Goal: Task Accomplishment & Management: Manage account settings

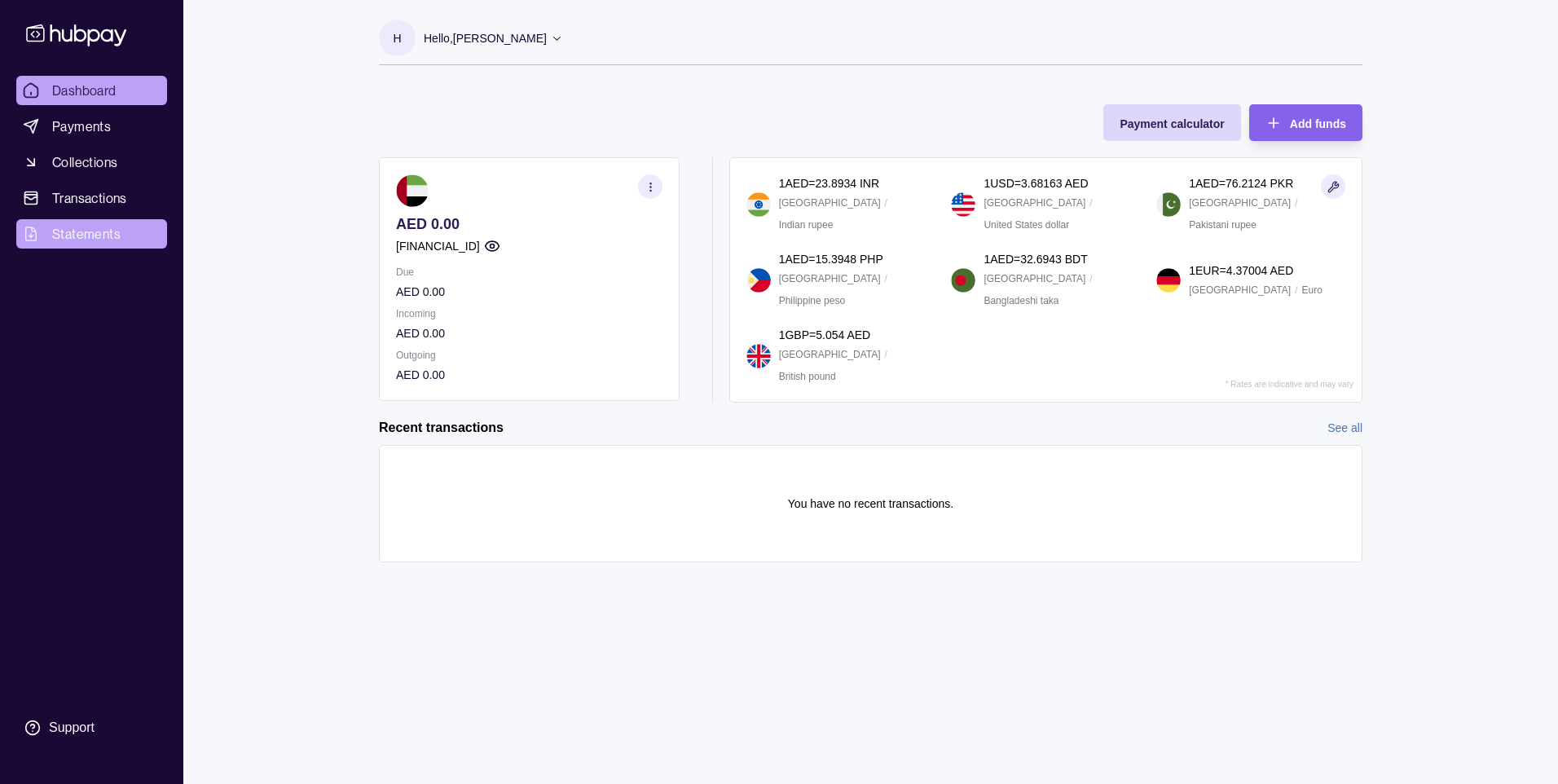
click at [85, 225] on span "Statements" at bounding box center [86, 234] width 68 height 20
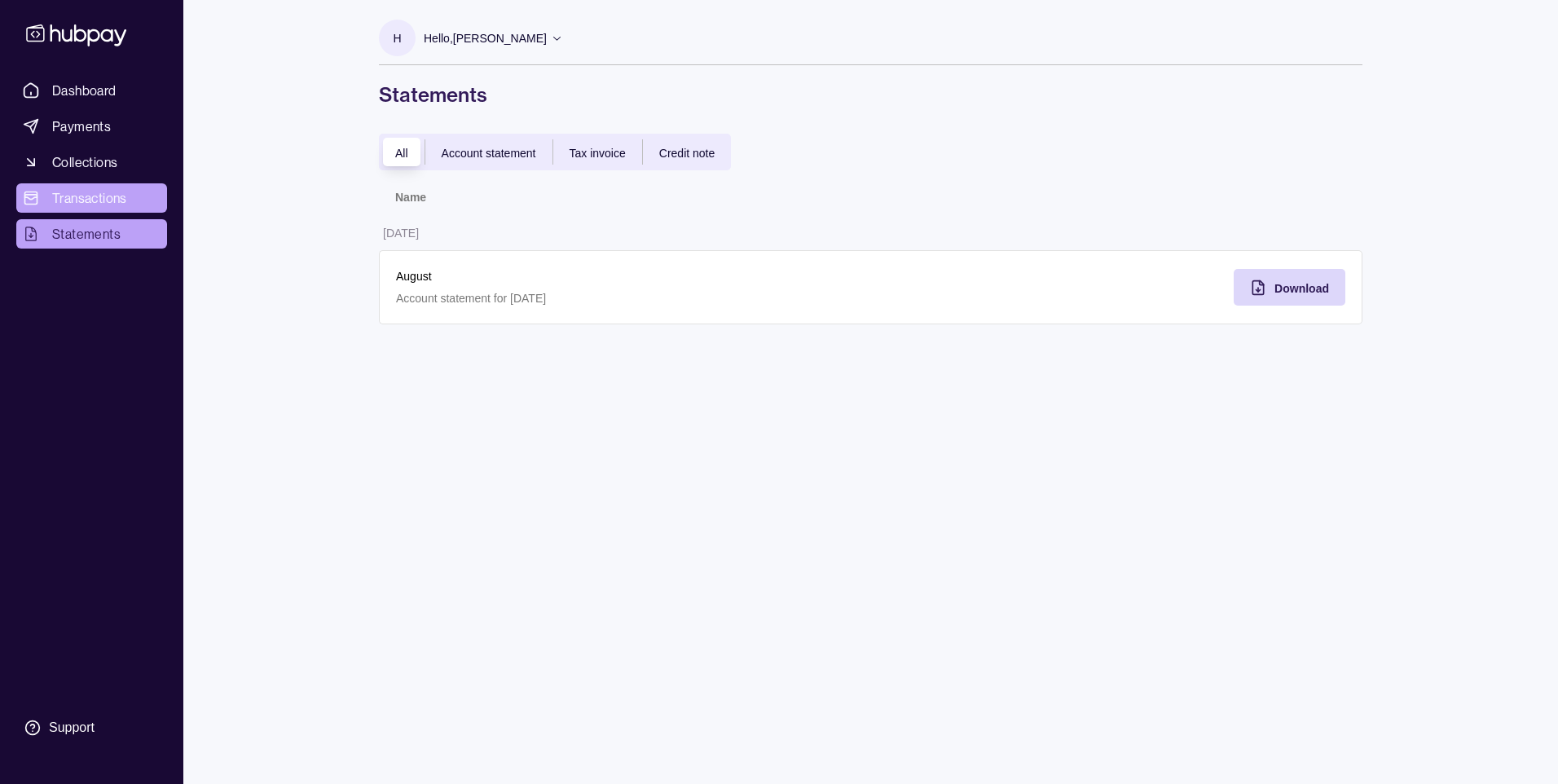
click at [117, 192] on span "Transactions" at bounding box center [90, 198] width 75 height 20
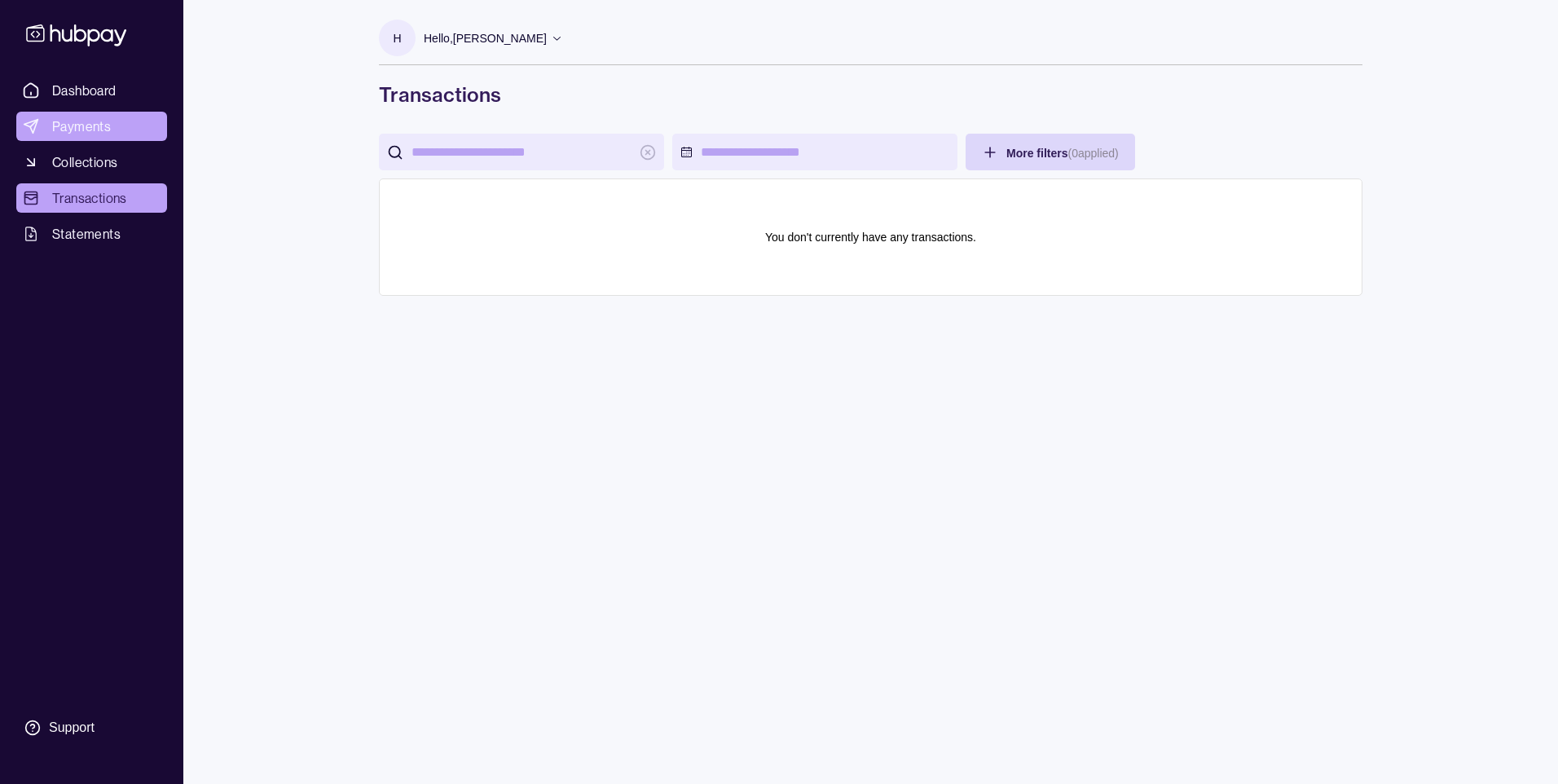
click at [94, 129] on span "Payments" at bounding box center [82, 126] width 59 height 20
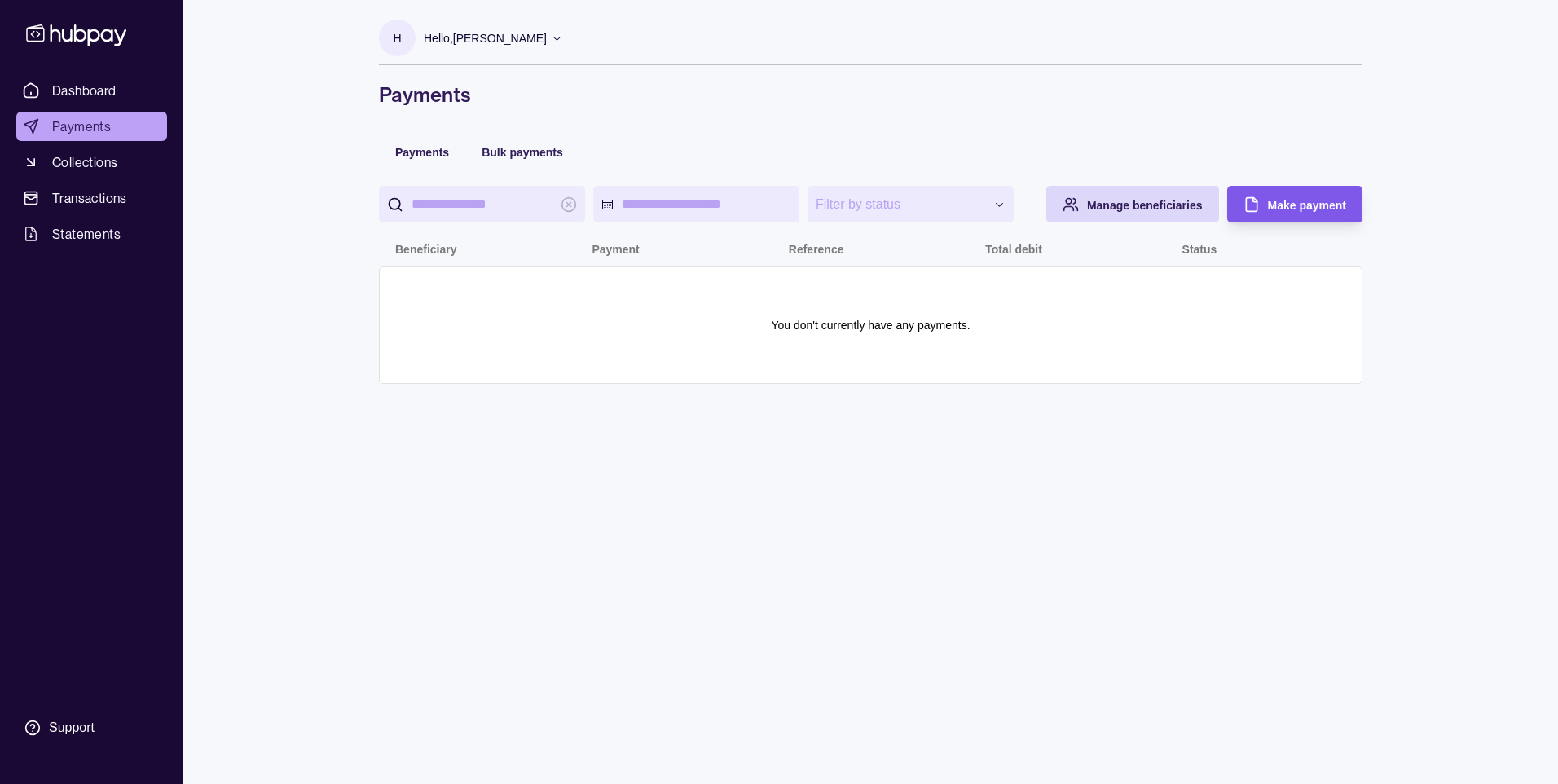
click at [1285, 206] on span "Make payment" at bounding box center [1307, 205] width 78 height 13
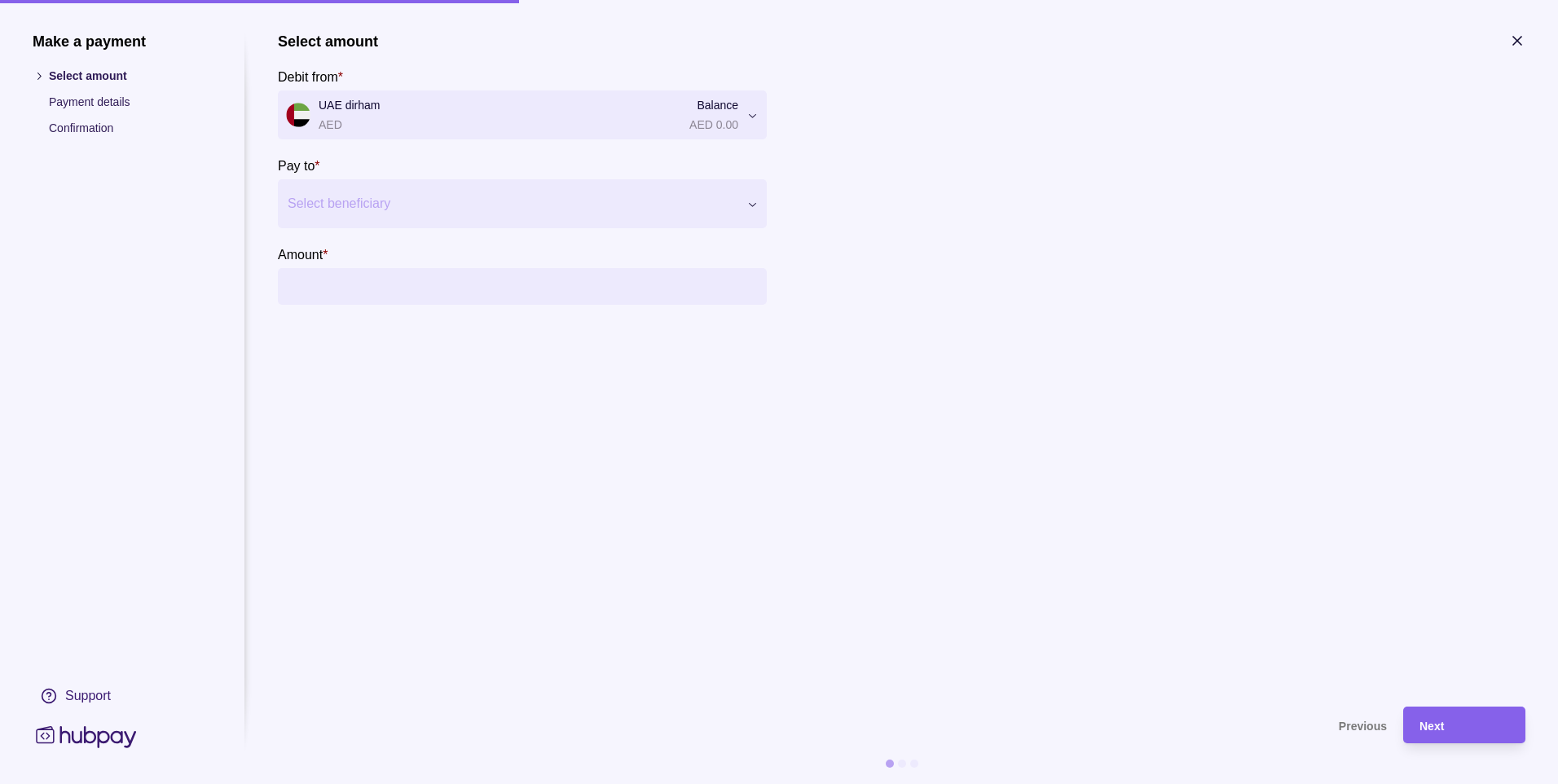
click at [119, 413] on div "Make a payment Select amount Payment details Confirmation Support" at bounding box center [122, 392] width 179 height 718
click at [65, 733] on icon at bounding box center [85, 736] width 100 height 22
click at [1521, 44] on icon "button" at bounding box center [1517, 40] width 8 height 8
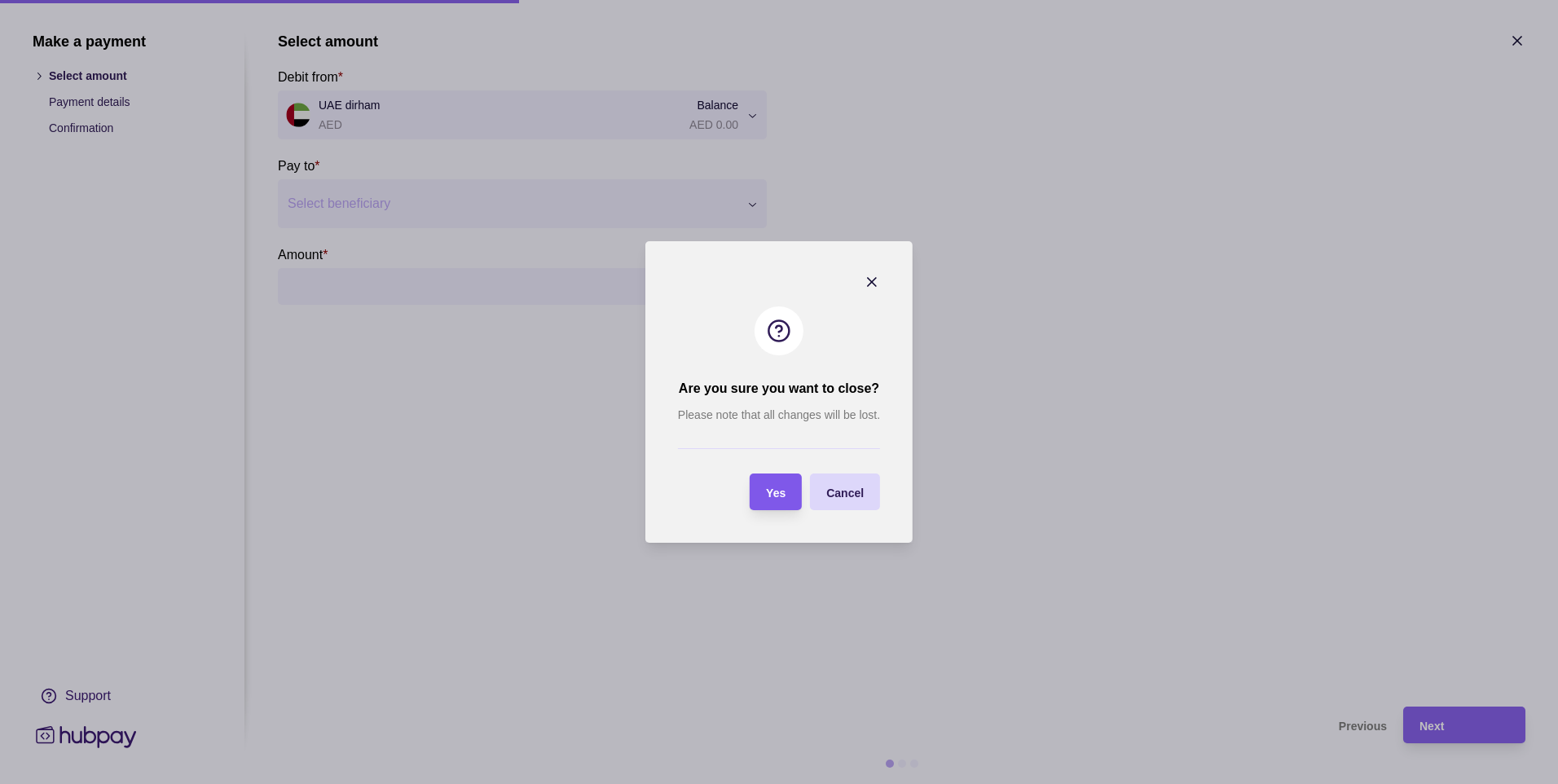
click at [760, 490] on div "Yes" at bounding box center [764, 491] width 44 height 36
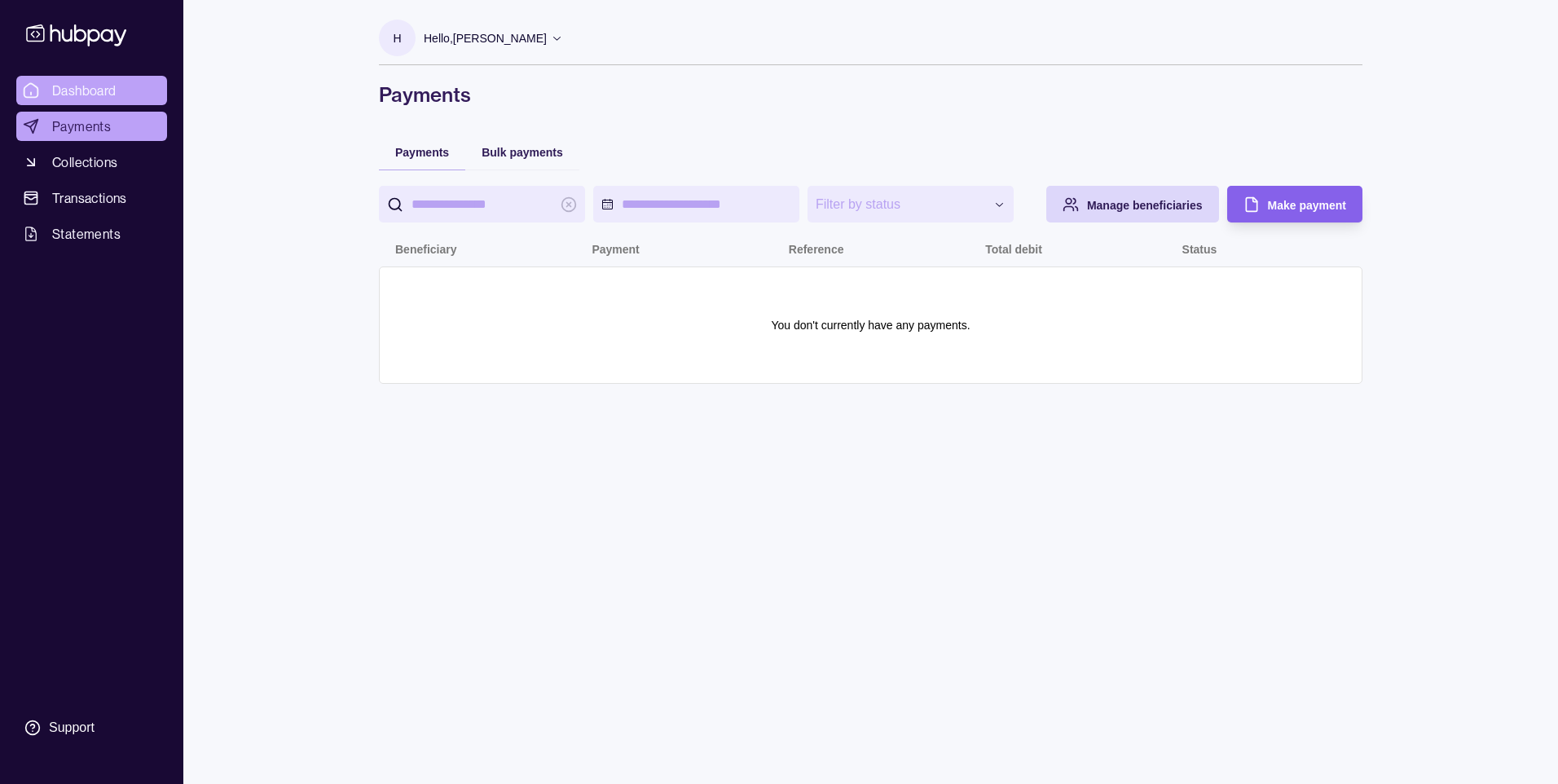
click at [75, 93] on span "Dashboard" at bounding box center [84, 90] width 65 height 20
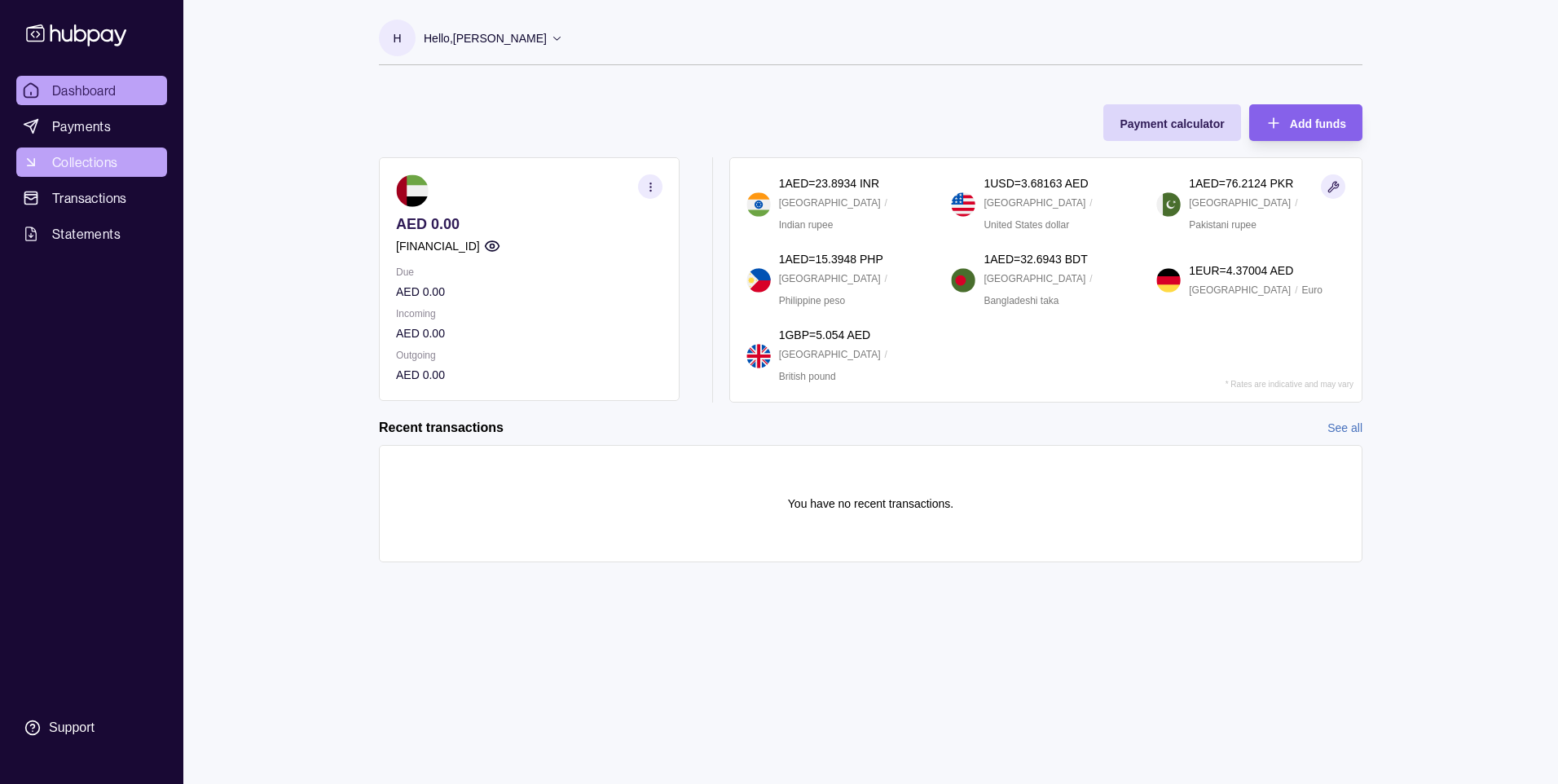
click at [124, 164] on link "Collections" at bounding box center [91, 161] width 151 height 29
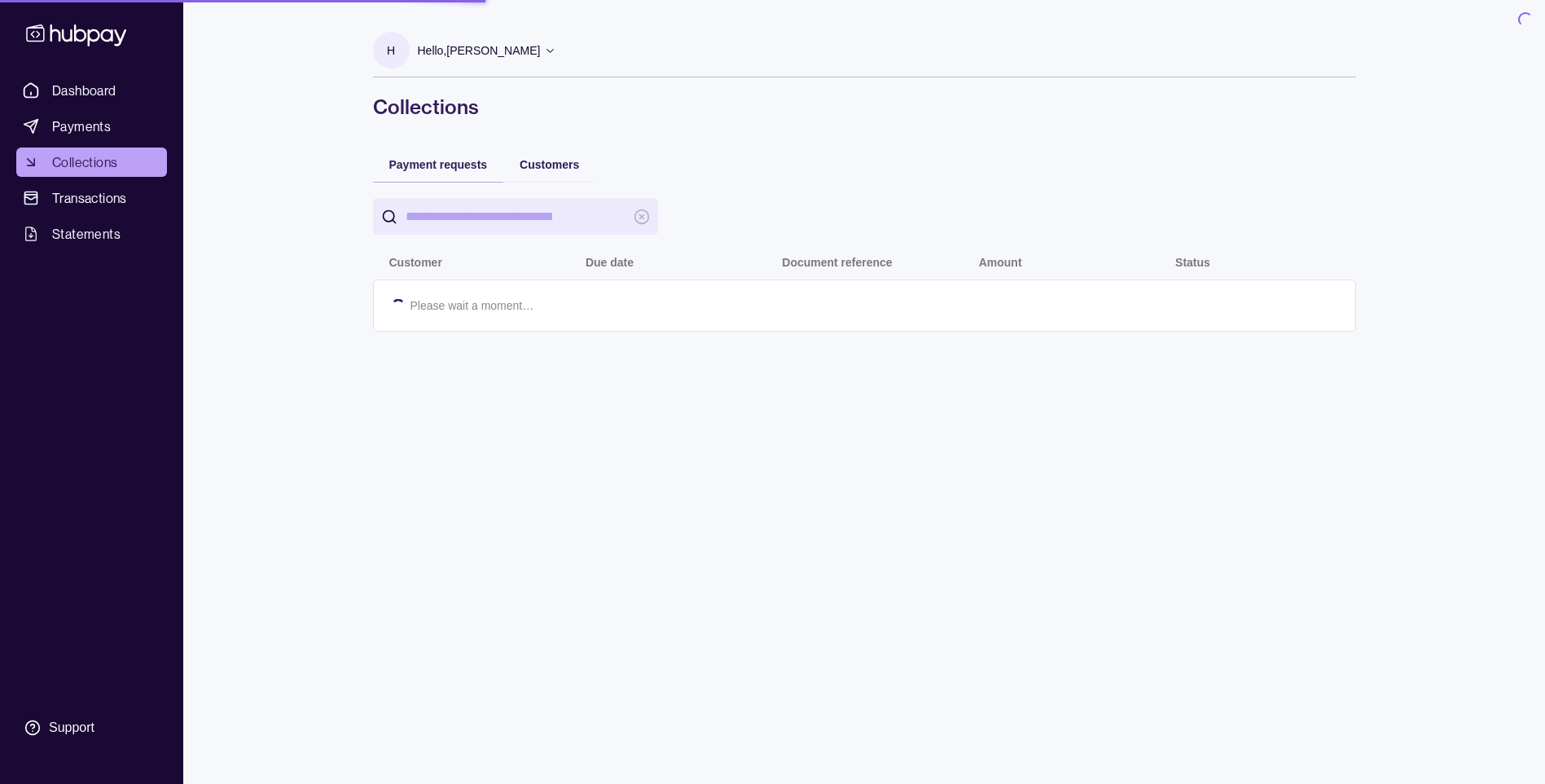
click at [635, 45] on section "H Hello, [PERSON_NAME] Voltario FZE LLC Account Terms and conditions Privacy po…" at bounding box center [865, 54] width 984 height 45
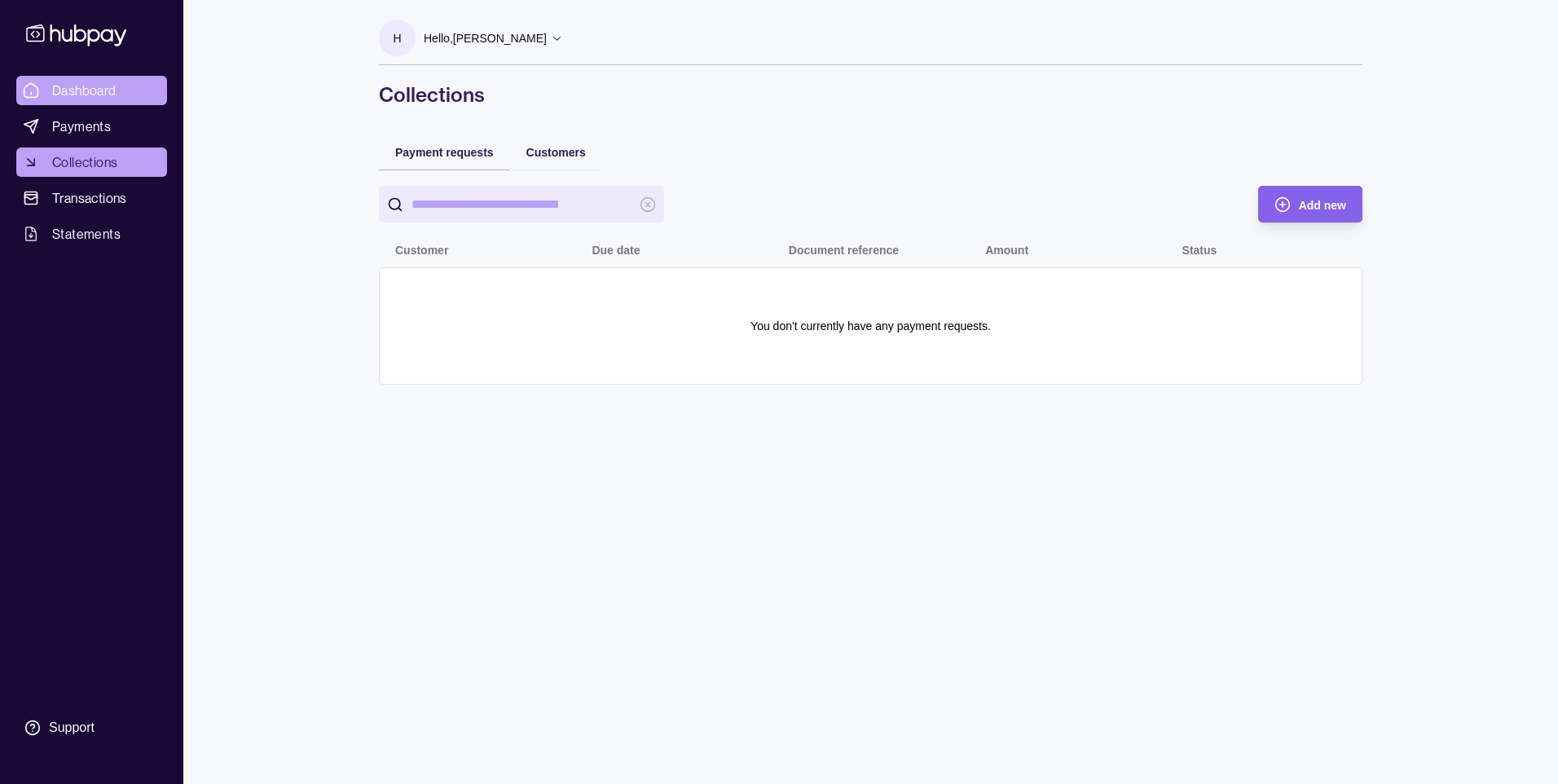
click at [87, 95] on span "Dashboard" at bounding box center [84, 90] width 65 height 20
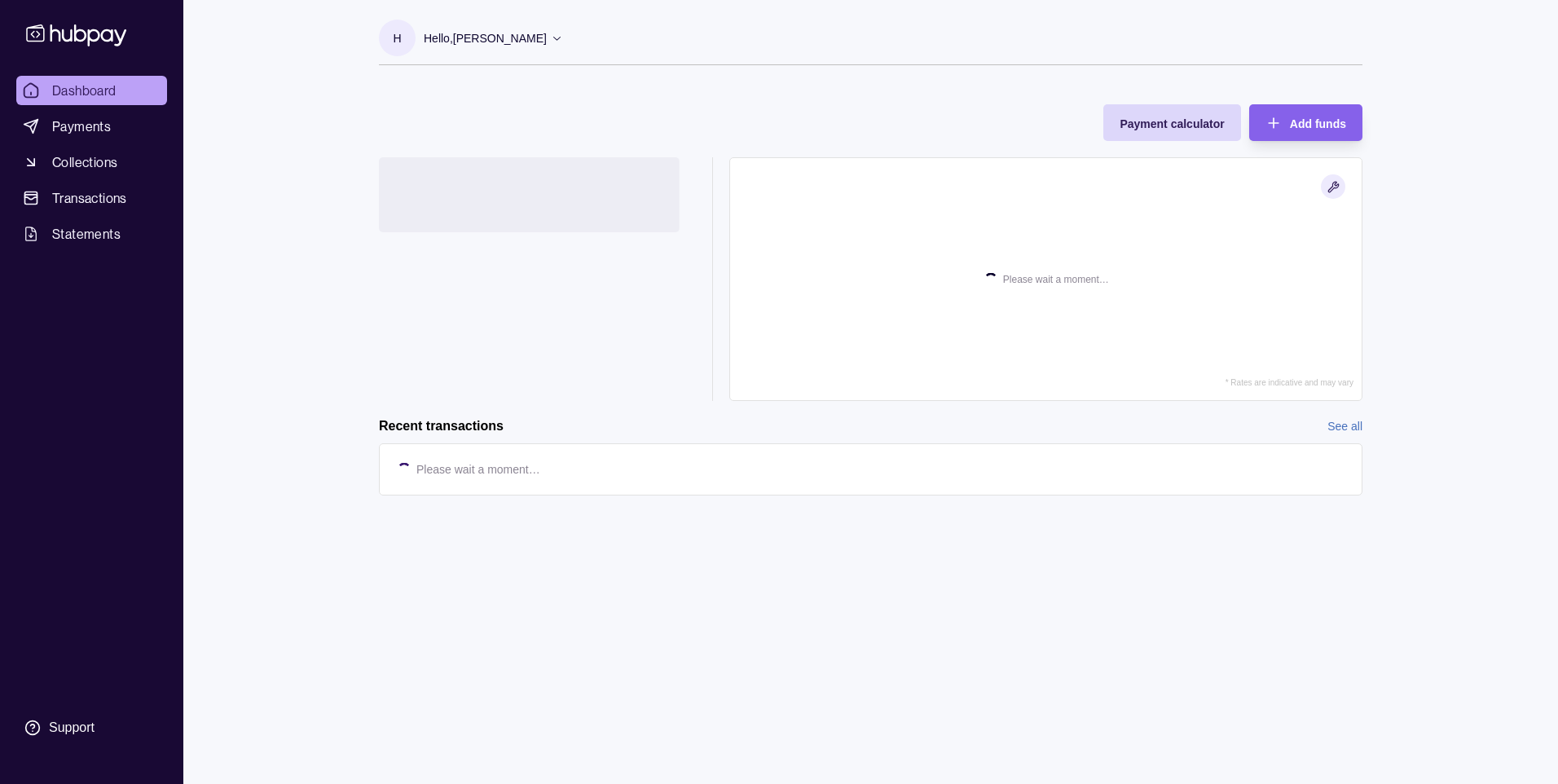
click at [547, 38] on p "Hello, [PERSON_NAME]" at bounding box center [485, 38] width 123 height 18
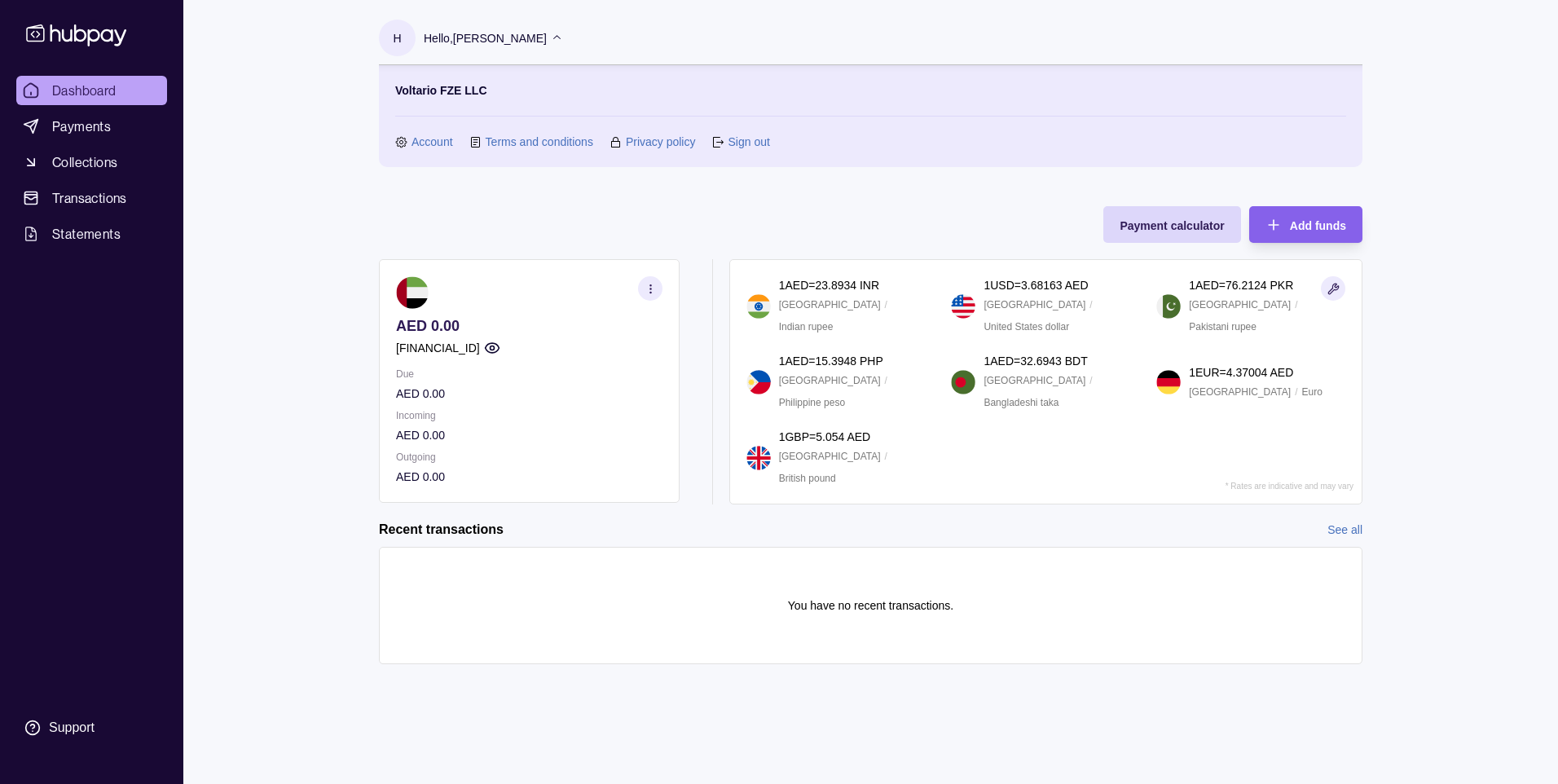
click at [425, 145] on link "Account" at bounding box center [432, 142] width 42 height 18
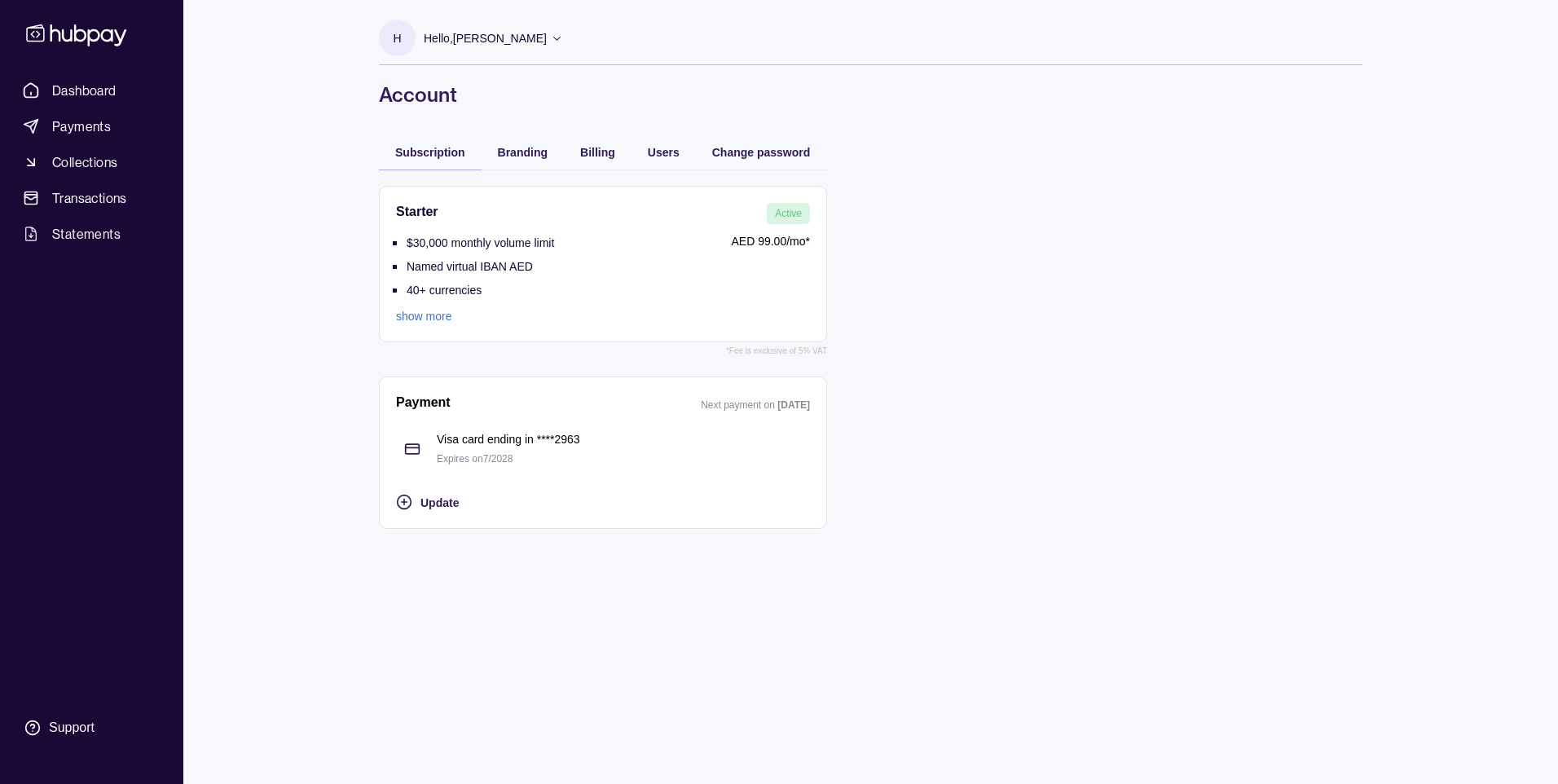
click at [431, 320] on link "show more" at bounding box center [475, 316] width 158 height 18
click at [580, 150] on span "Billing" at bounding box center [597, 152] width 35 height 13
click at [458, 149] on span "Subscription" at bounding box center [429, 152] width 70 height 13
click at [439, 330] on section "Starter Active $30,000 monthly volume limit Named virtual IBAN AED 40+ currenci…" at bounding box center [602, 263] width 448 height 156
click at [435, 320] on link "show more" at bounding box center [475, 316] width 158 height 18
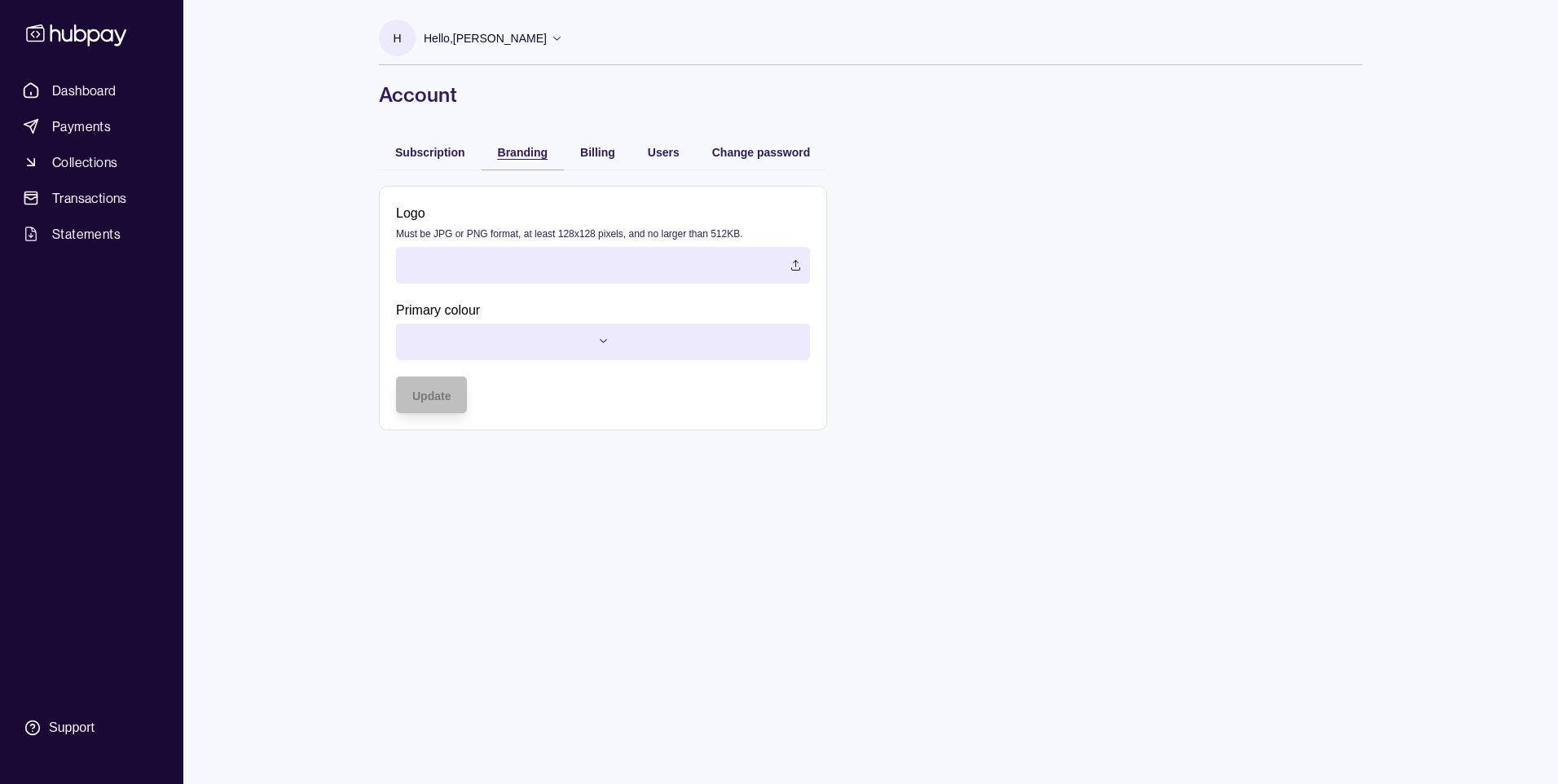
click at [506, 145] on div "Branding" at bounding box center [523, 152] width 50 height 20
click at [597, 153] on span "Billing" at bounding box center [597, 152] width 35 height 13
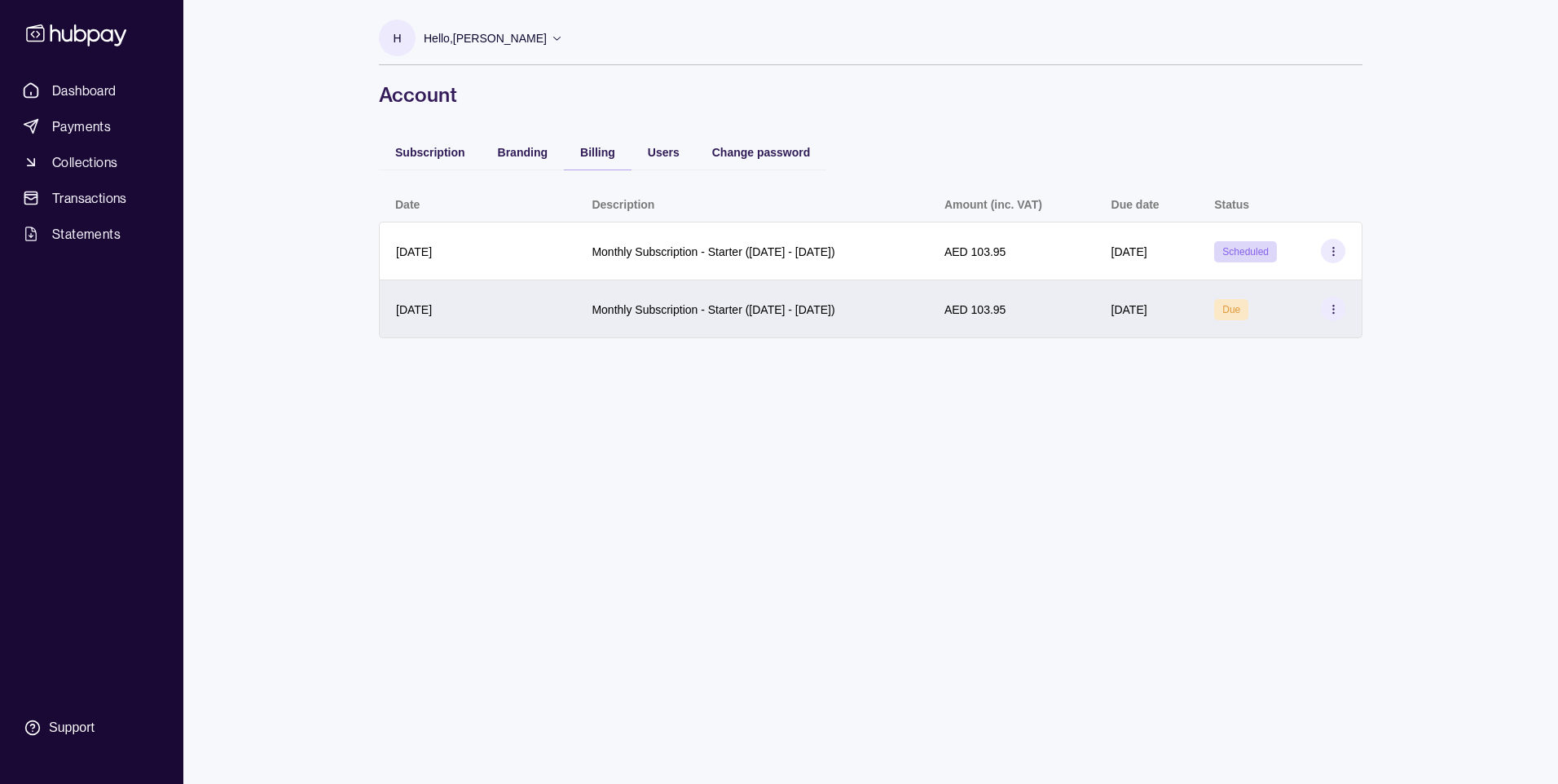
click at [600, 315] on p "Monthly Subscription - Starter ([DATE] - [DATE])" at bounding box center [713, 310] width 243 height 13
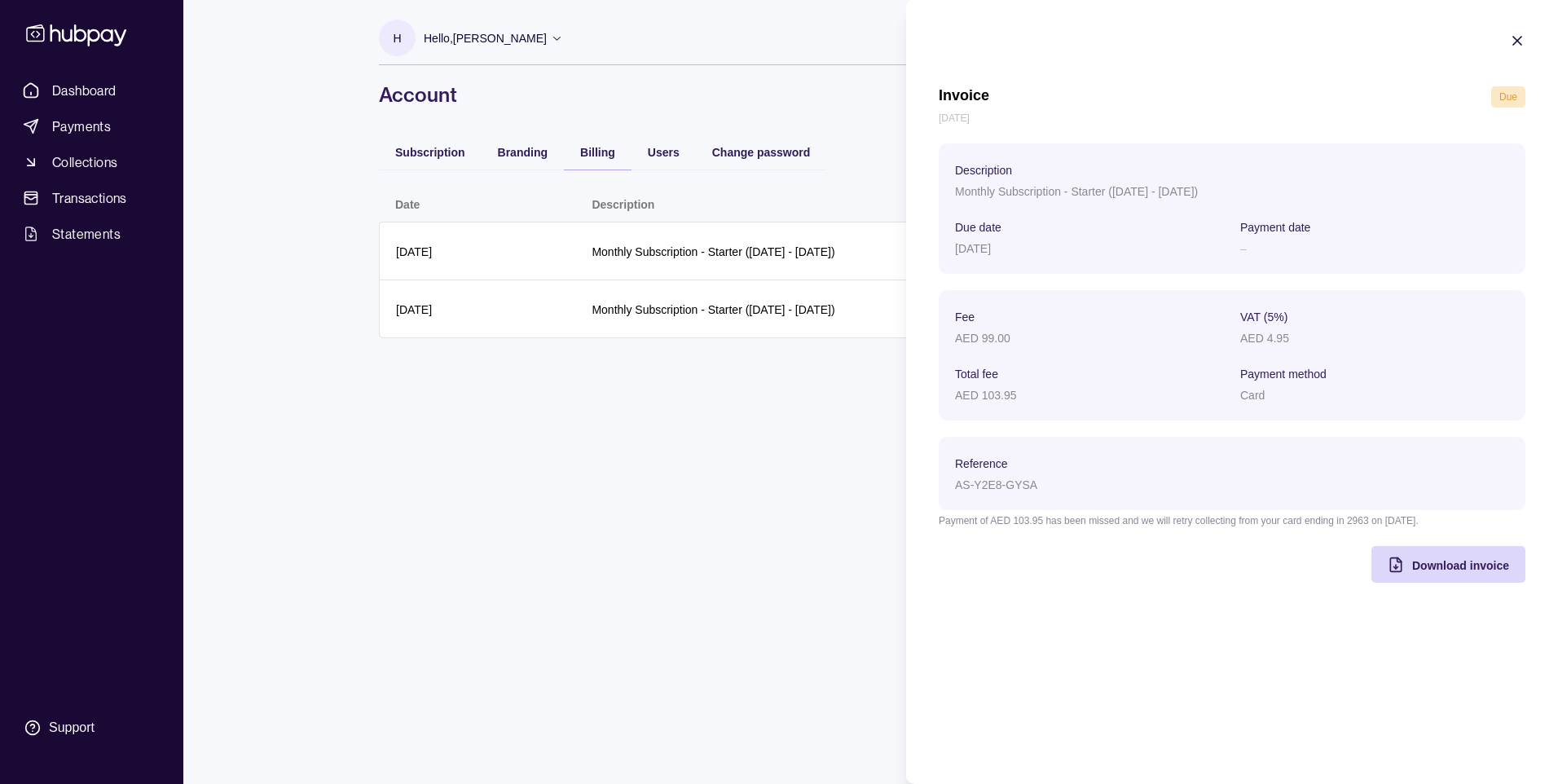
click at [622, 446] on html "Dashboard Payments Collections Transactions Statements Support H Hello, [PERSON…" at bounding box center [779, 392] width 1558 height 784
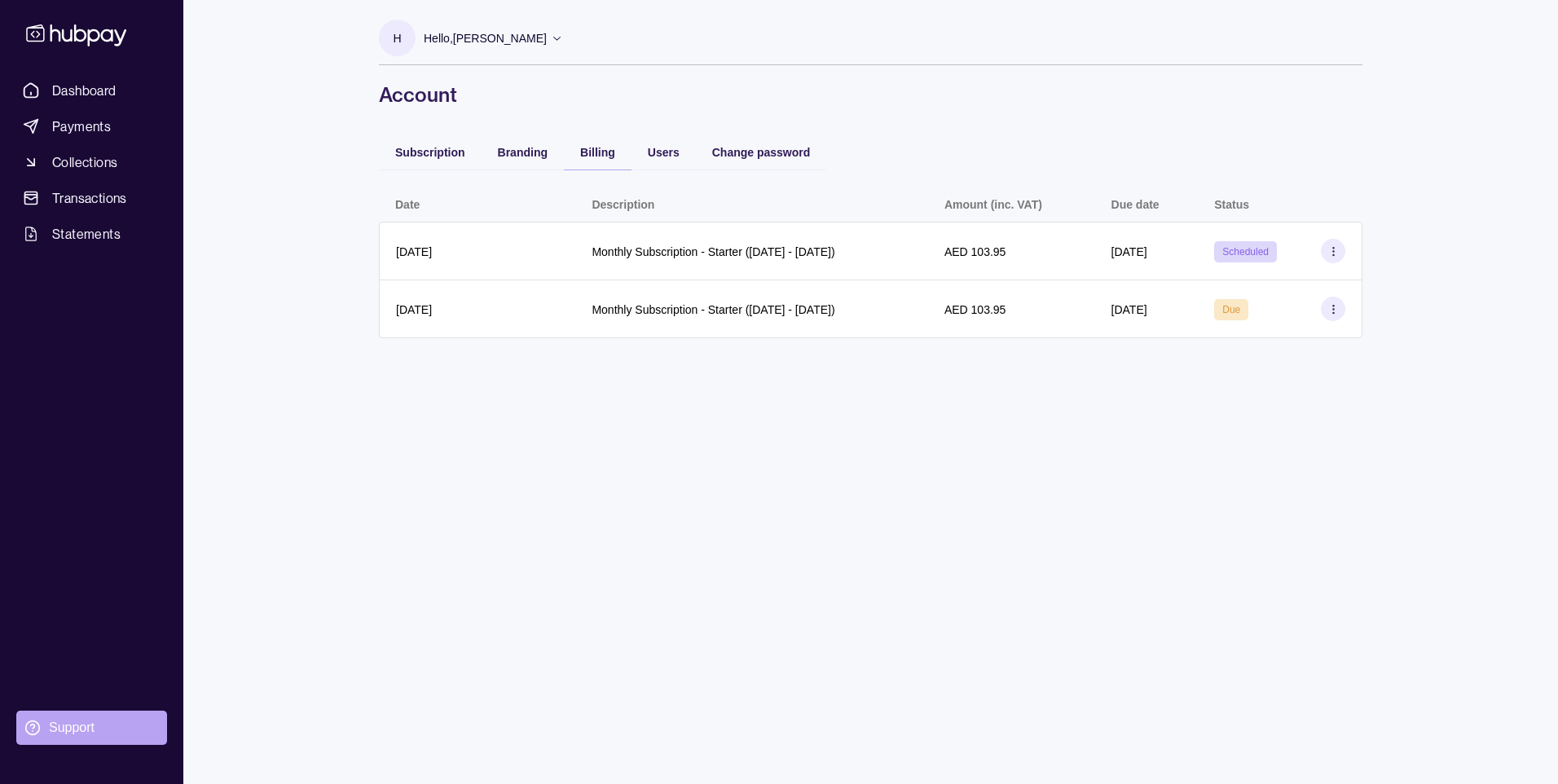
click at [45, 735] on section "Support" at bounding box center [91, 727] width 151 height 35
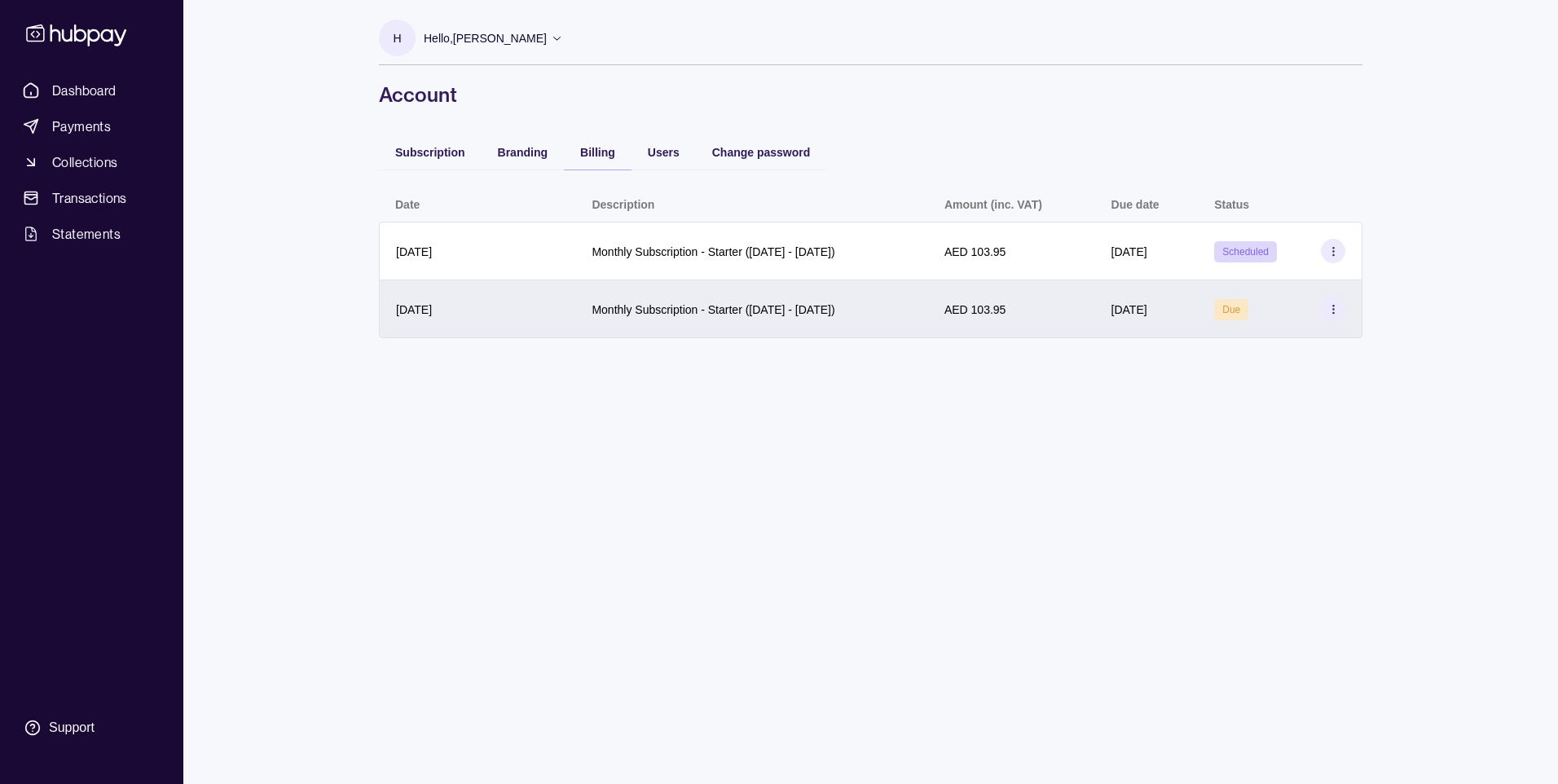
click at [1336, 315] on section at bounding box center [1334, 309] width 25 height 25
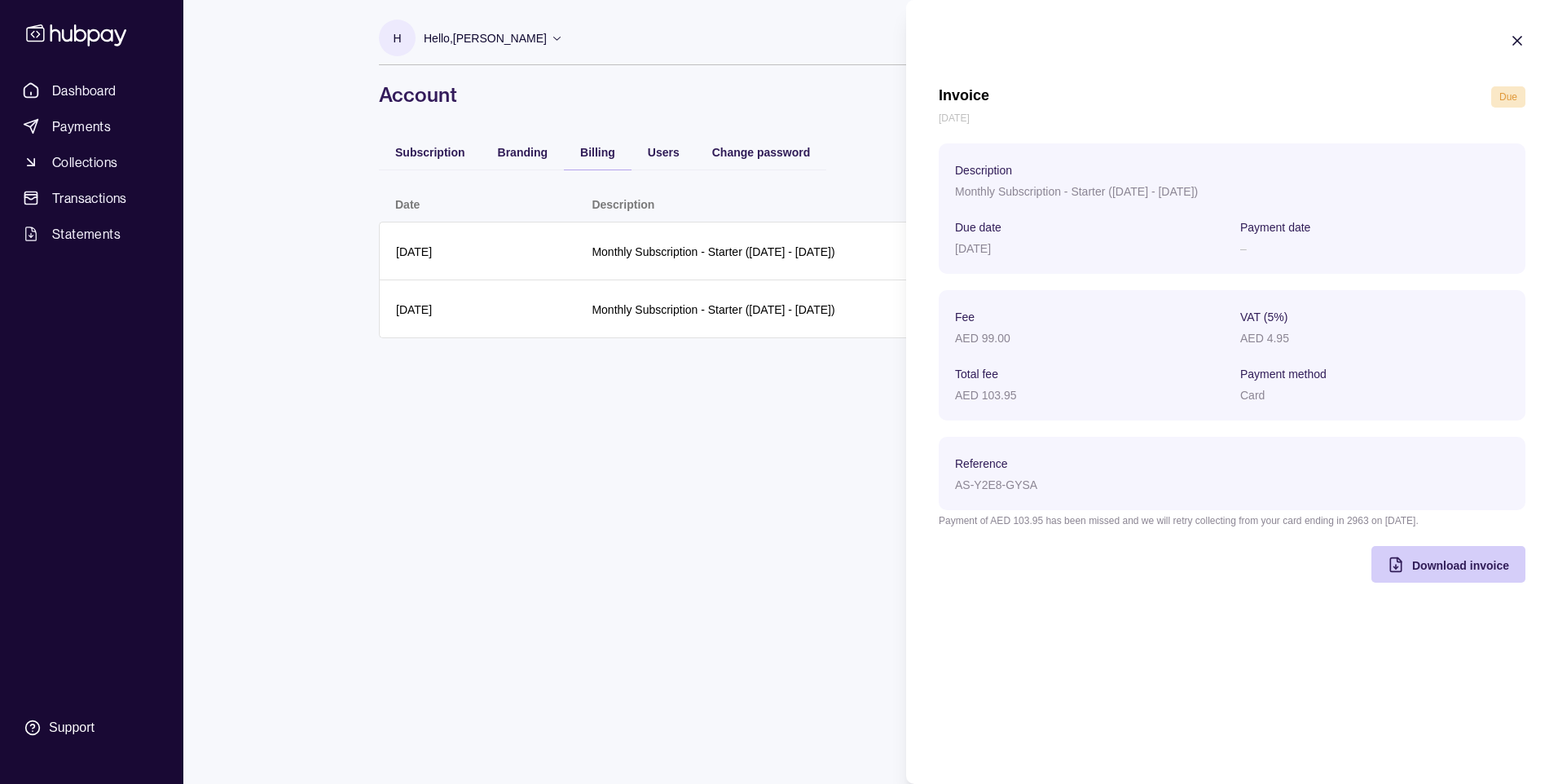
click at [1425, 569] on span "Download invoice" at bounding box center [1460, 565] width 97 height 13
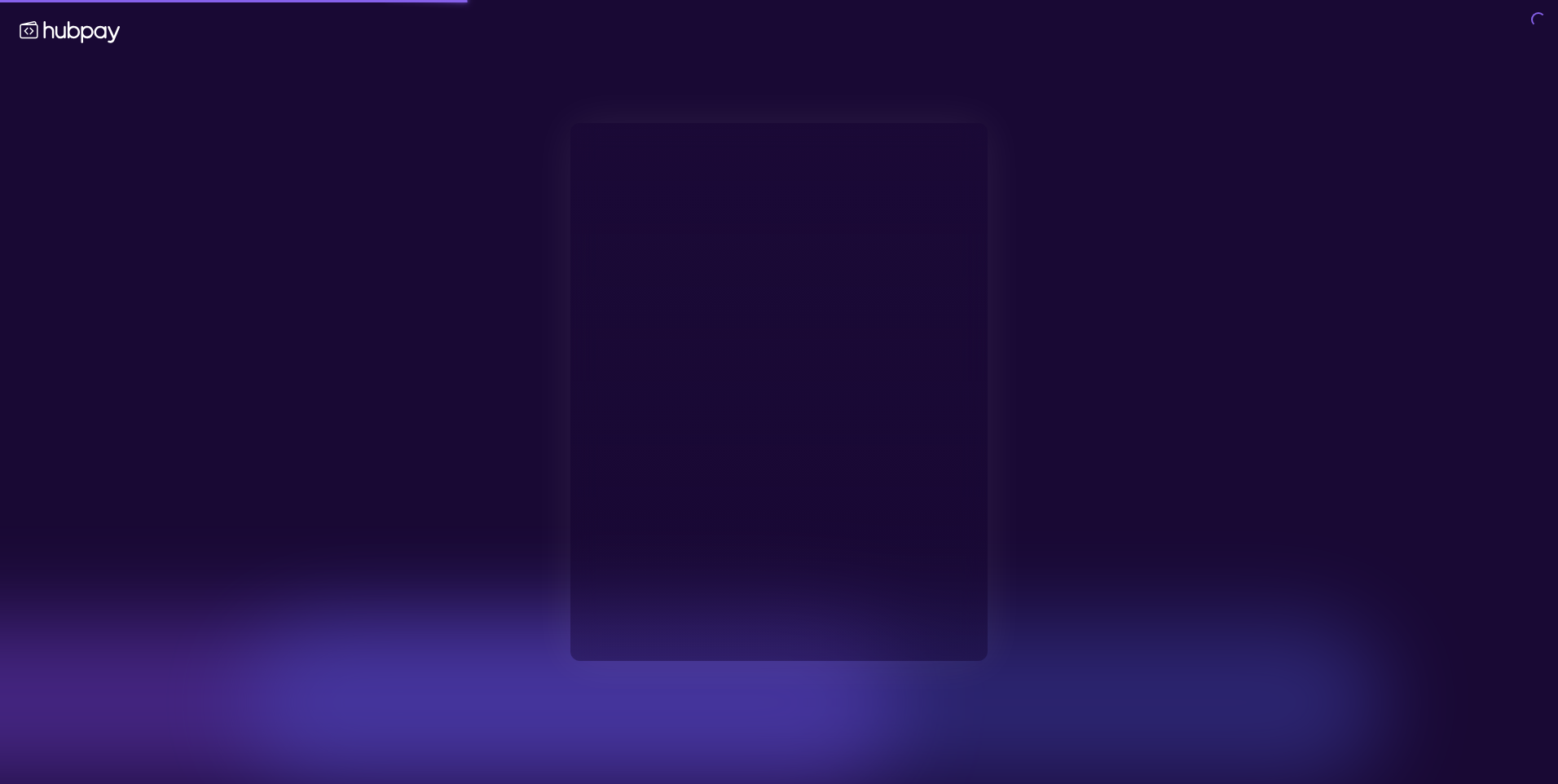
type input "**********"
